Goal: Book appointment/travel/reservation

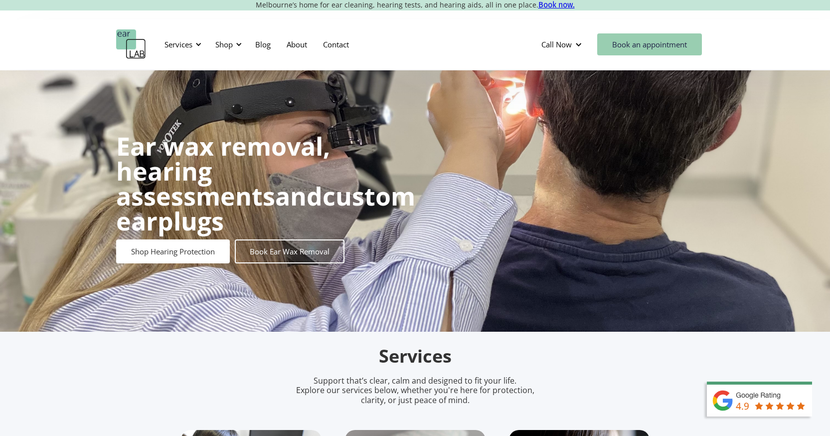
click at [642, 49] on link "Book an appointment" at bounding box center [649, 44] width 105 height 22
